Goal: Contribute content: Add original content to the website for others to see

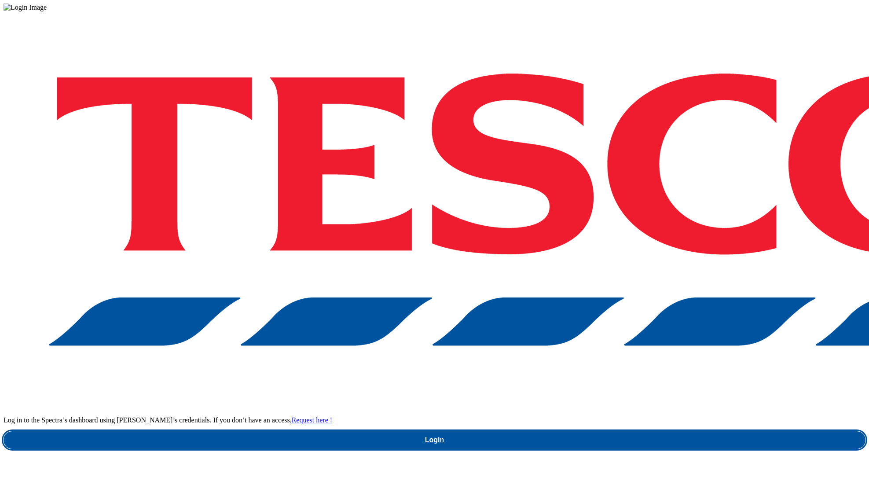
click at [643, 431] on link "Login" at bounding box center [435, 440] width 862 height 18
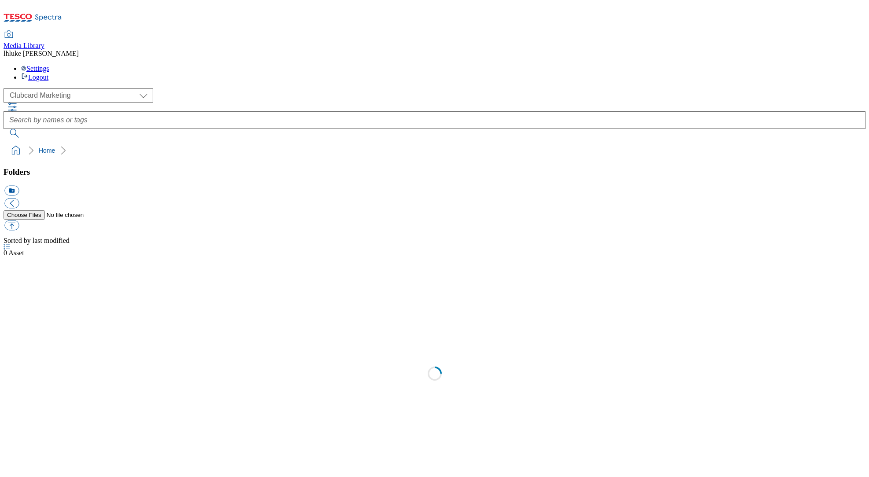
scroll to position [1, 0]
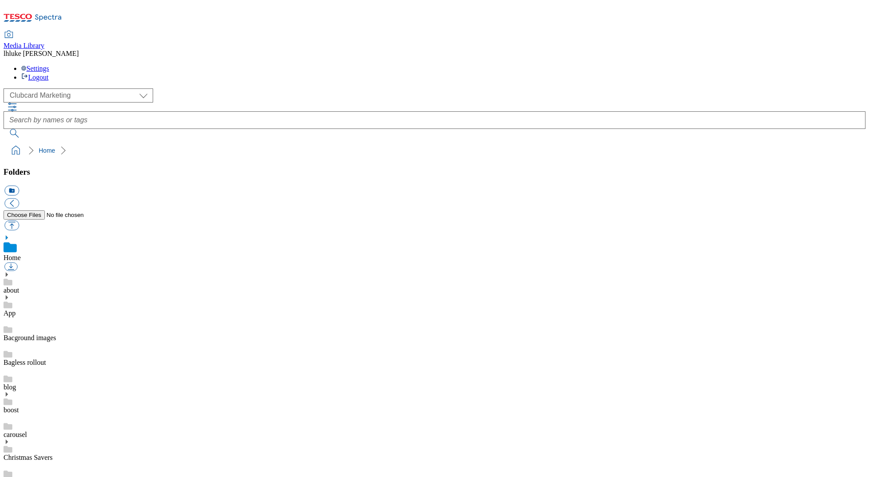
select select "flare-ghs-mktg"
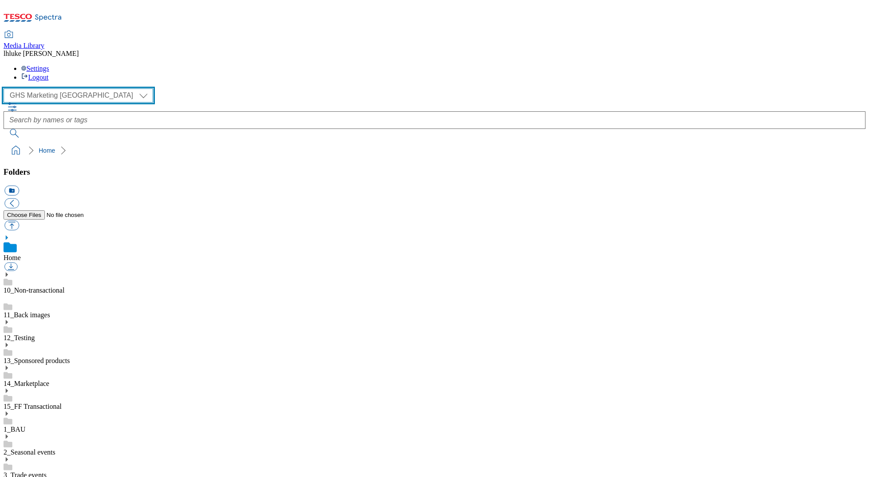
scroll to position [426, 0]
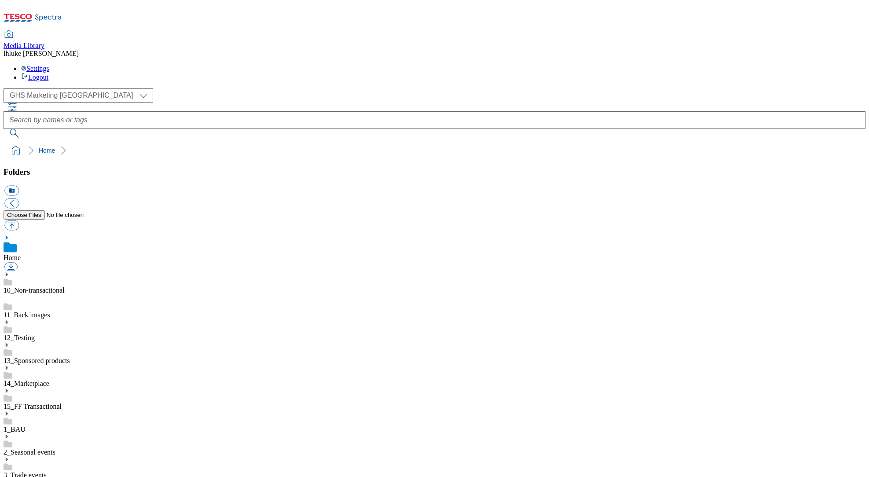
scroll to position [350, 0]
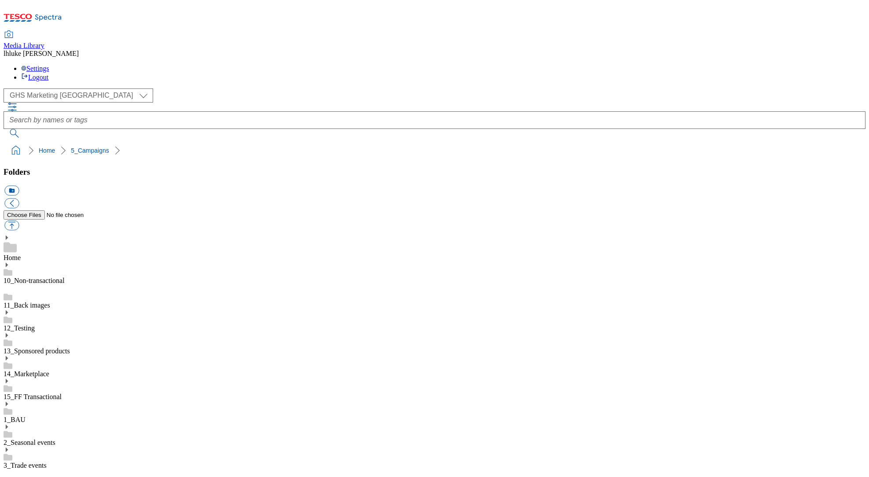
scroll to position [187, 0]
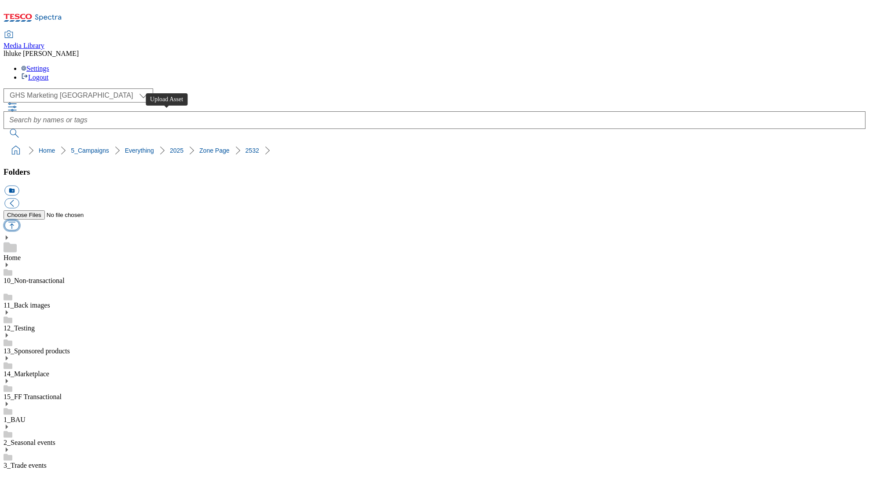
click at [19, 220] on button "button" at bounding box center [11, 225] width 15 height 10
type input "C:\fakepath\2532-GHS-VideoThumb-1280x720-Advert.jpg"
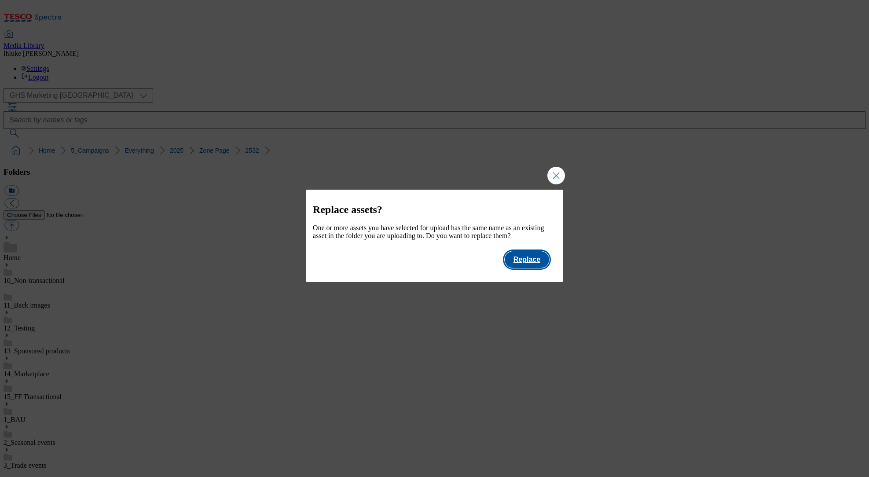
click at [526, 267] on button "Replace" at bounding box center [527, 259] width 44 height 17
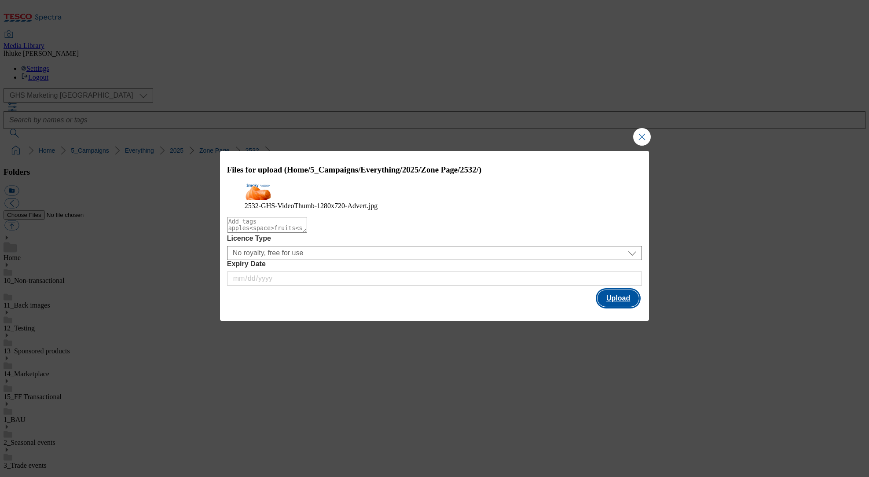
click at [611, 307] on button "Upload" at bounding box center [617, 298] width 41 height 17
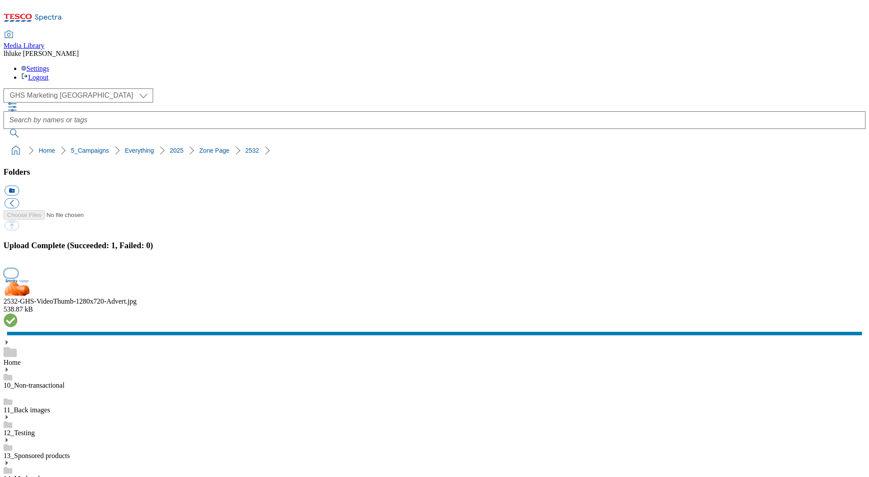
click at [18, 277] on button "button" at bounding box center [10, 273] width 13 height 8
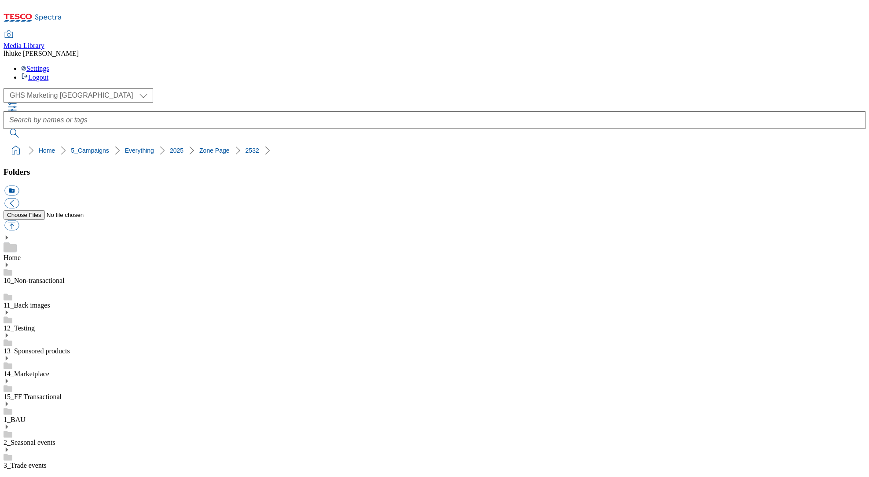
click at [62, 14] on icon at bounding box center [33, 20] width 59 height 18
